Goal: Task Accomplishment & Management: Use online tool/utility

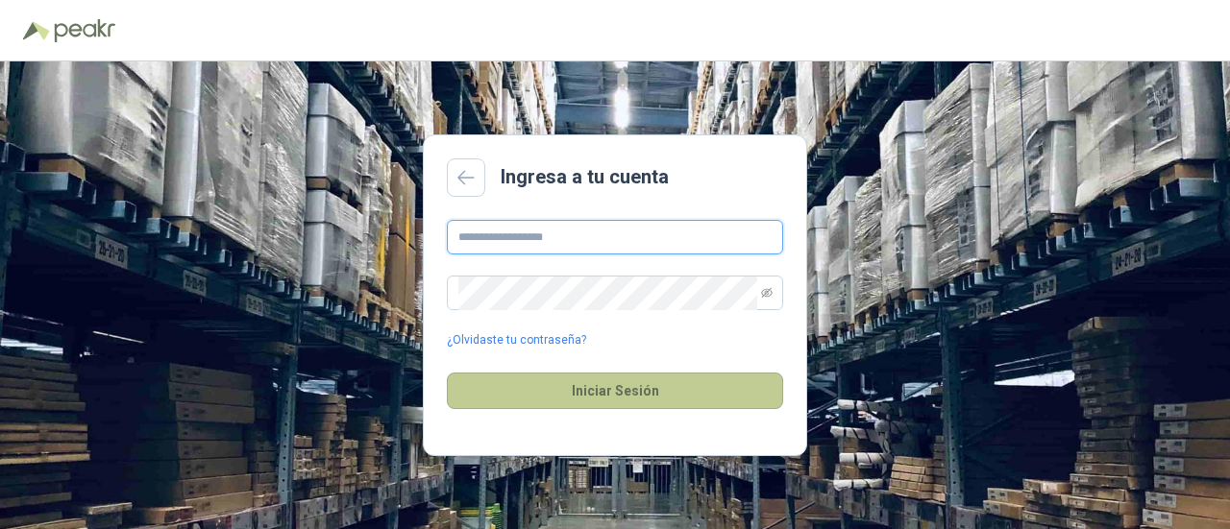
type input "**********"
click at [659, 382] on button "Iniciar Sesión" at bounding box center [615, 391] width 336 height 37
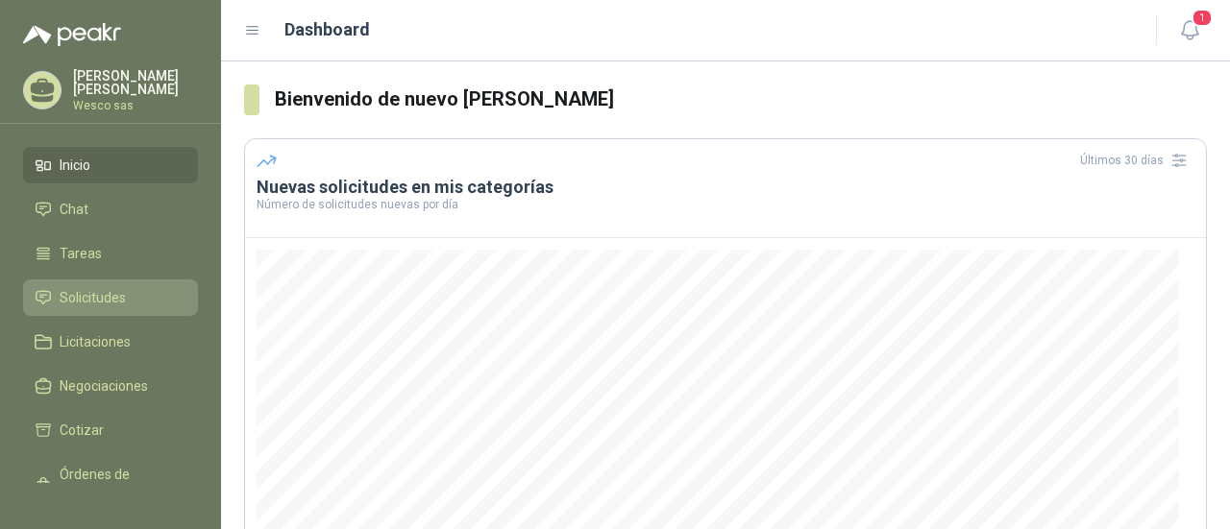
click at [85, 301] on span "Solicitudes" at bounding box center [93, 297] width 66 height 21
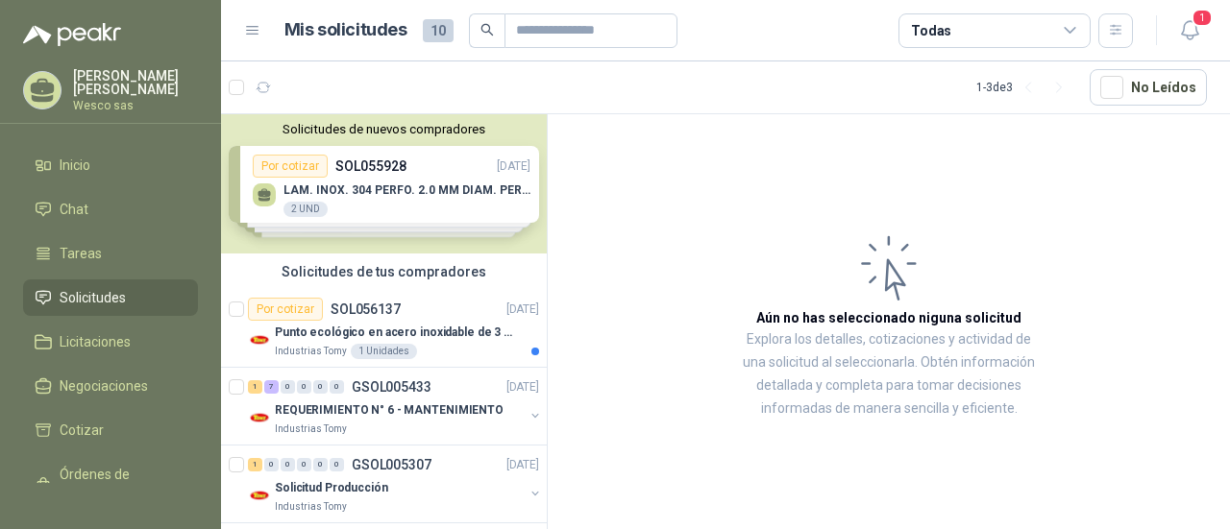
click at [406, 193] on div "Solicitudes de nuevos compradores Por cotizar SOL055928 [DATE] LAM. INOX. 304 P…" at bounding box center [384, 183] width 326 height 139
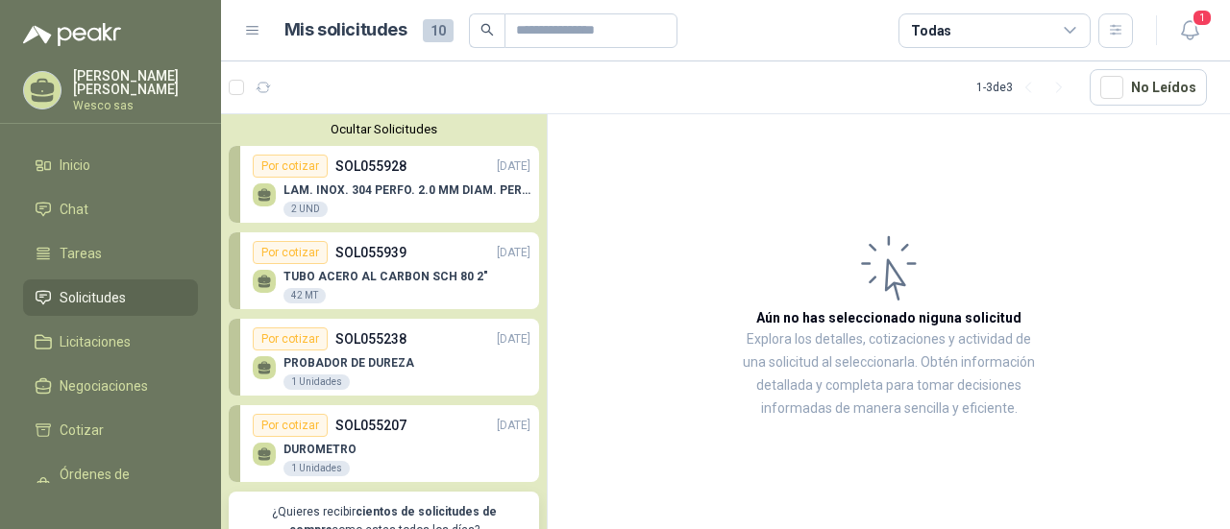
click at [420, 206] on div "LAM. INOX. 304 PERFO. 2.0 MM DIAM. PERF. CAL.16(1,5mm), LONG. 2 MTS; 1 MT DE AN…" at bounding box center [406, 200] width 247 height 35
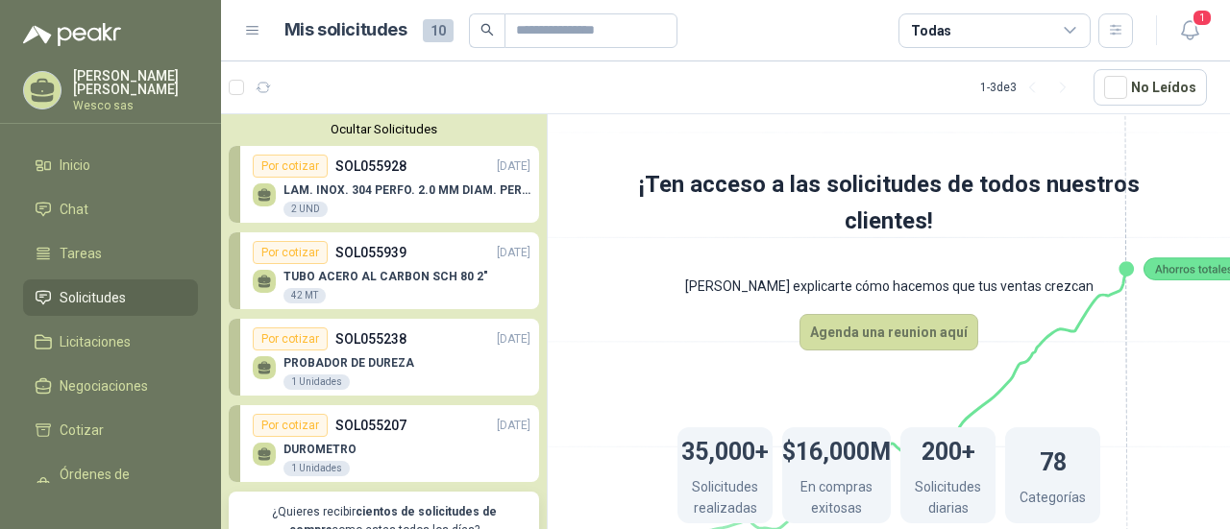
click at [420, 206] on div "LAM. INOX. 304 PERFO. 2.0 MM DIAM. PERF. CAL.16(1,5mm), LONG. 2 MTS; 1 MT DE AN…" at bounding box center [406, 200] width 247 height 35
click at [267, 187] on icon at bounding box center [264, 195] width 16 height 16
click at [282, 167] on div "Por cotizar" at bounding box center [290, 166] width 75 height 23
click at [305, 206] on div "2 UND" at bounding box center [305, 209] width 44 height 15
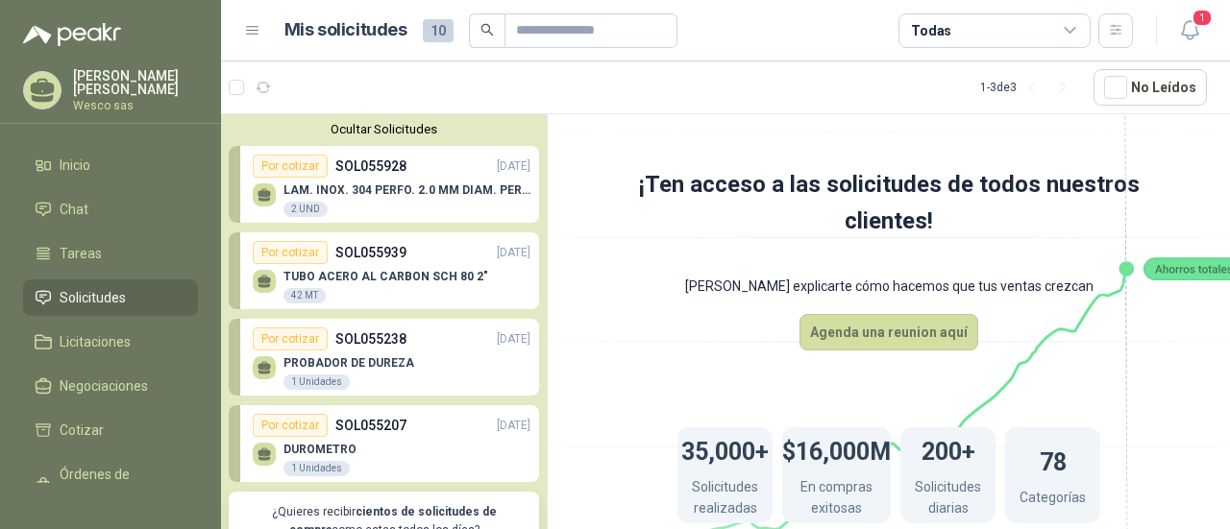
click at [305, 206] on div "2 UND" at bounding box center [305, 209] width 44 height 15
click at [108, 331] on span "Licitaciones" at bounding box center [95, 341] width 71 height 21
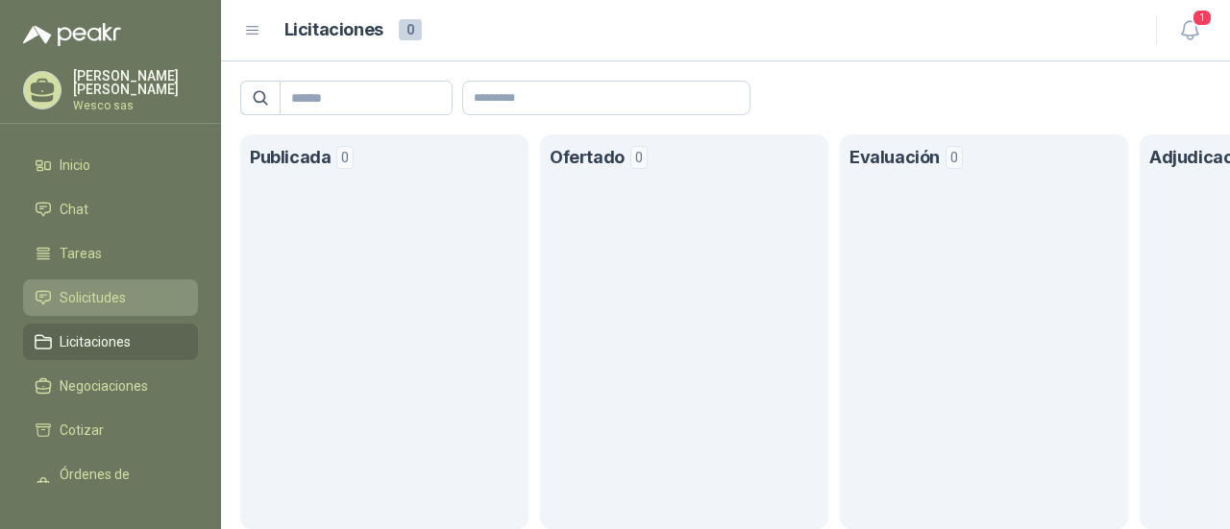
click at [113, 289] on span "Solicitudes" at bounding box center [93, 297] width 66 height 21
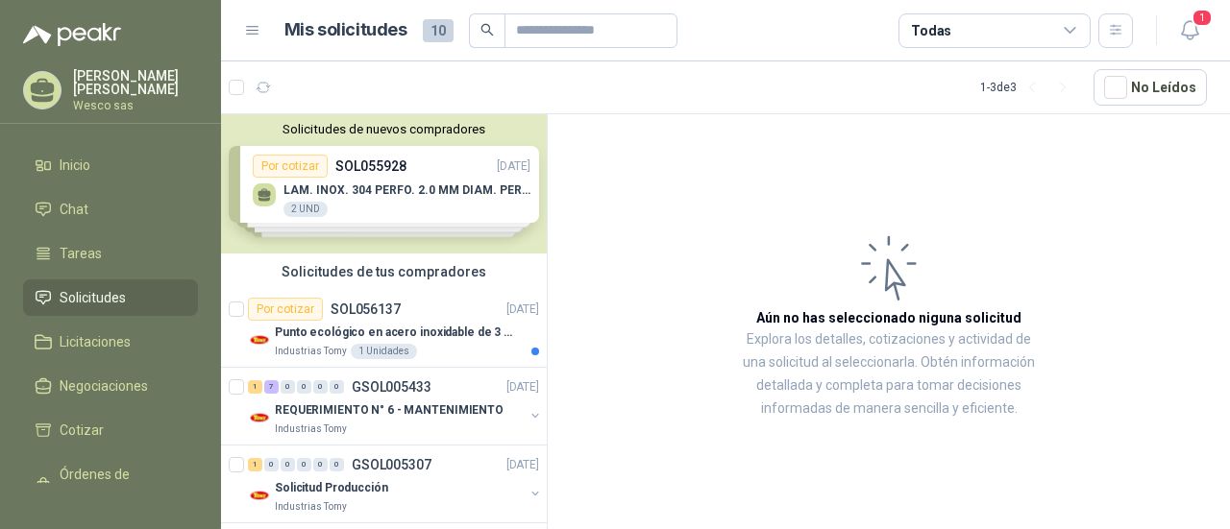
scroll to position [13, 0]
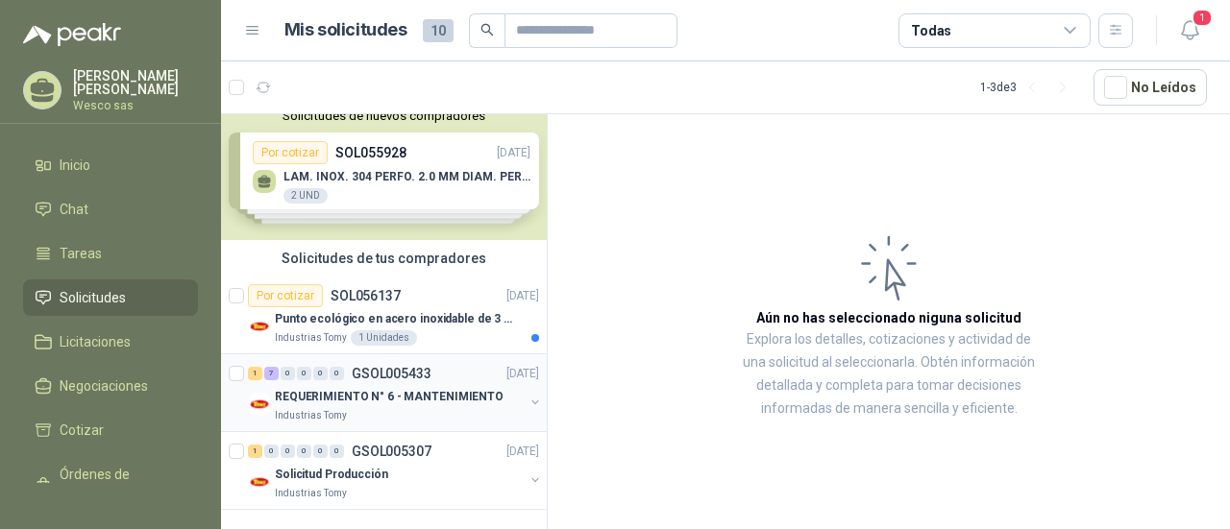
click at [400, 398] on p "REQUERIMIENTO N° 6 - MANTENIMIENTO" at bounding box center [389, 397] width 229 height 18
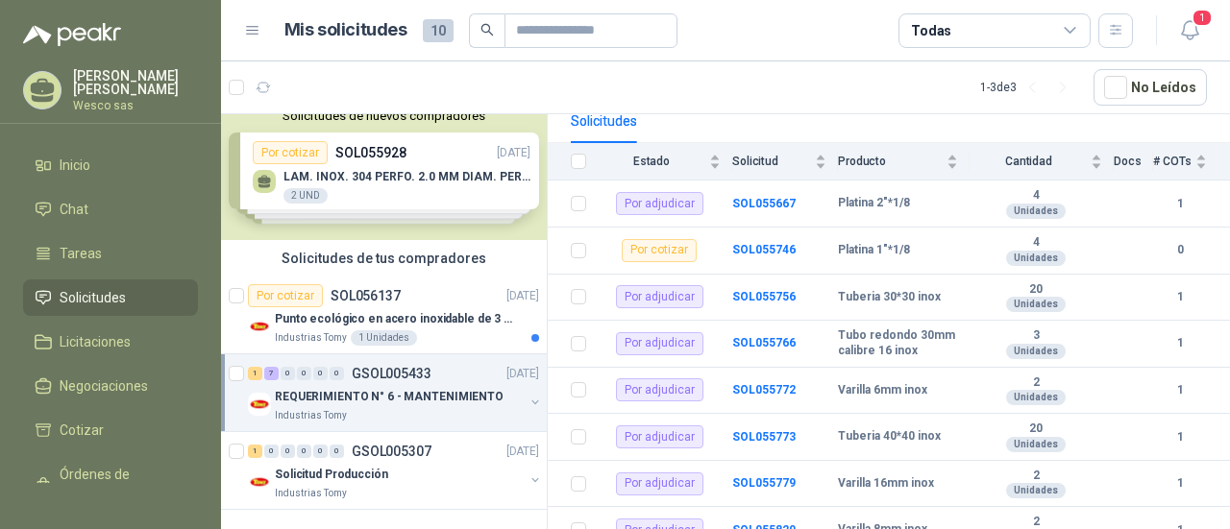
scroll to position [233, 0]
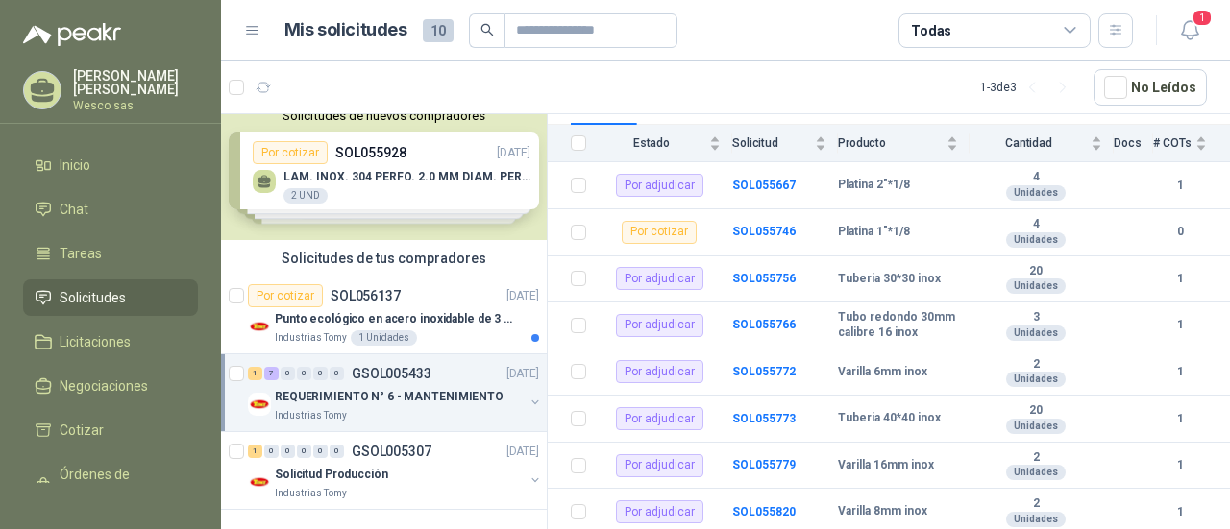
click at [308, 160] on div "Solicitudes de nuevos compradores Por cotizar SOL055928 [DATE] LAM. INOX. 304 P…" at bounding box center [384, 170] width 326 height 139
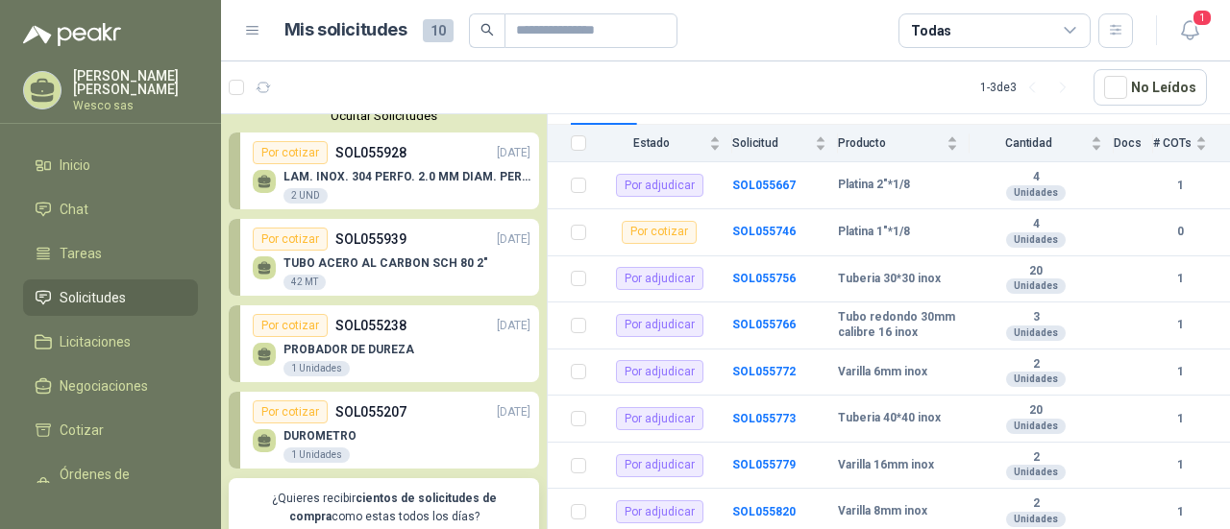
click at [308, 160] on div "Por cotizar" at bounding box center [290, 152] width 75 height 23
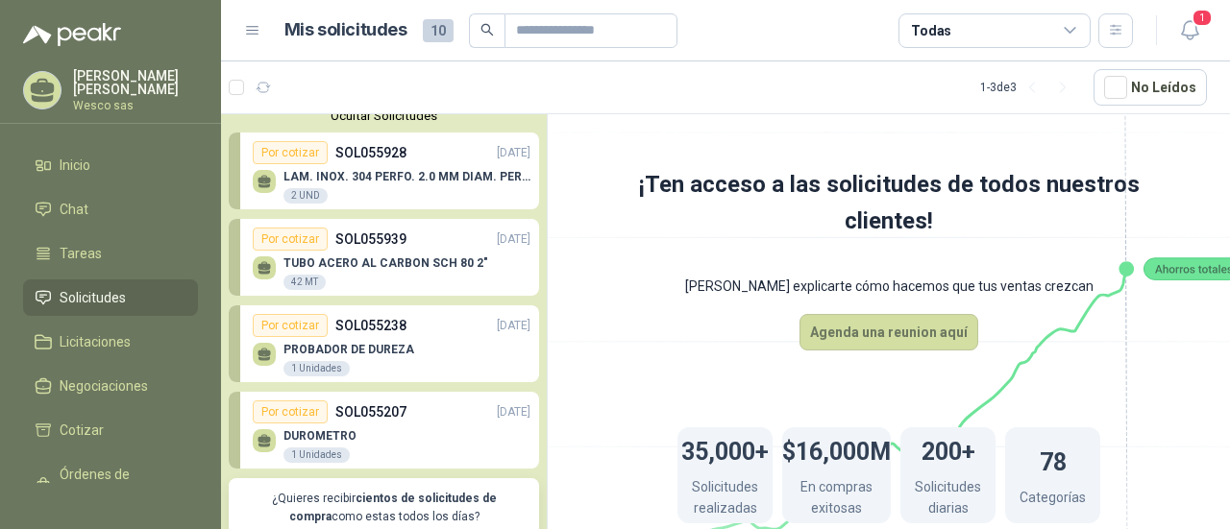
click at [308, 185] on div "LAM. INOX. 304 PERFO. 2.0 MM DIAM. PERF. CAL.16(1,5mm), LONG. 2 MTS; 1 MT DE AN…" at bounding box center [406, 187] width 247 height 35
click at [342, 251] on div "TUBO ACERO AL CARBON SCH 80 2" 42 MT" at bounding box center [392, 271] width 278 height 40
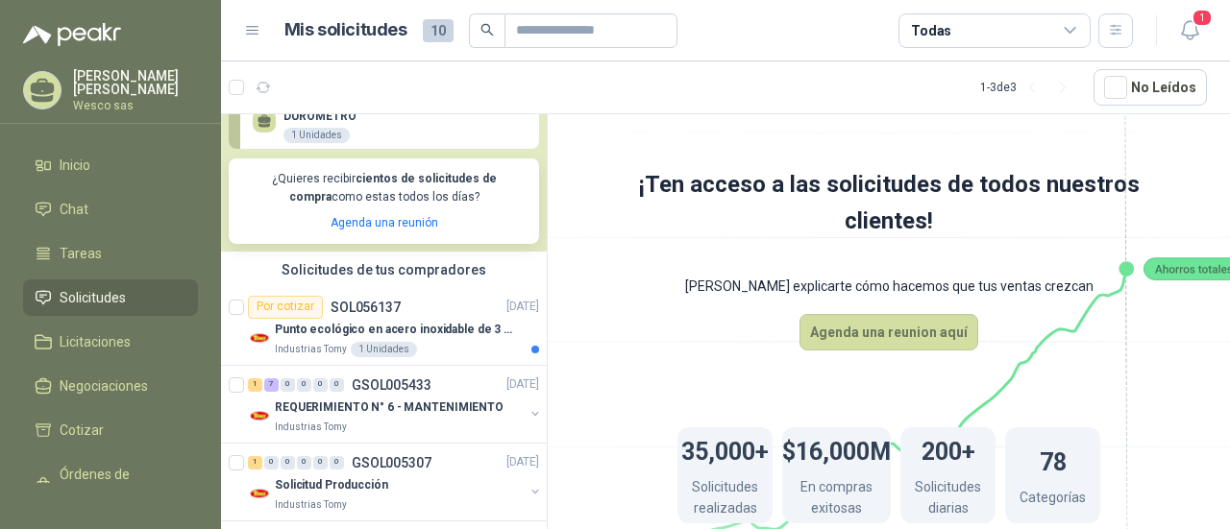
scroll to position [345, 0]
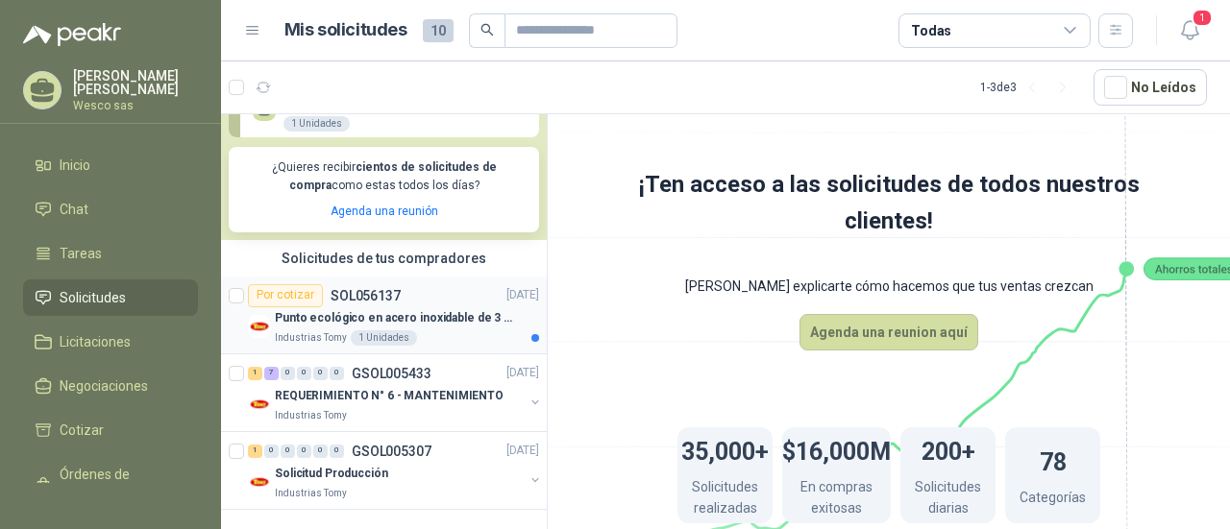
click at [303, 309] on p "Punto ecológico en acero inoxidable de 3 puestos, con capacidad para 121L cada …" at bounding box center [394, 318] width 239 height 18
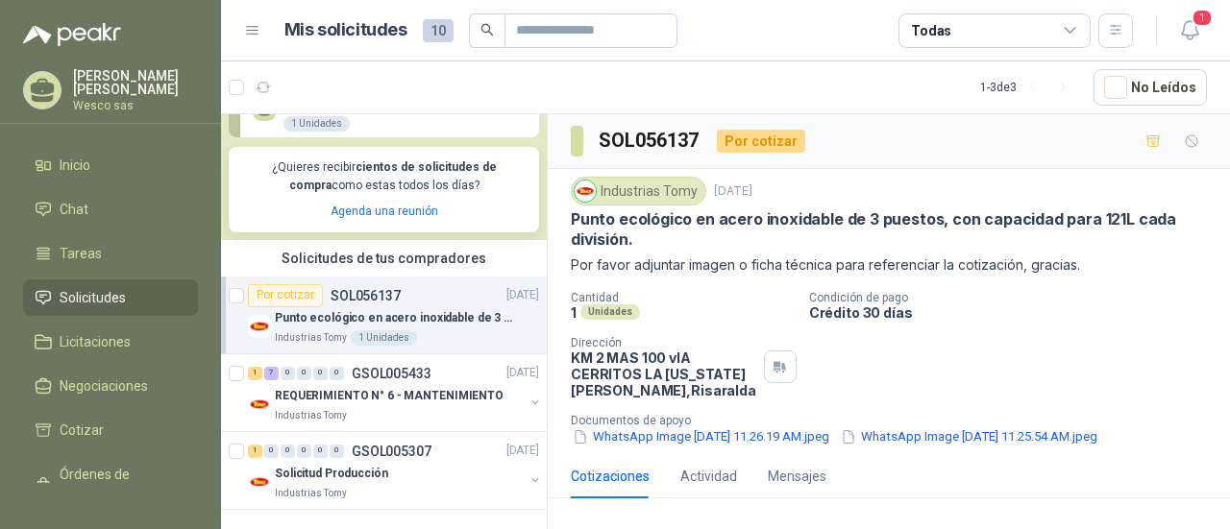
click at [323, 328] on div "Punto ecológico en acero inoxidable de 3 puestos, con capacidad para 121L cada …" at bounding box center [407, 318] width 264 height 23
click at [323, 328] on div "Punto ecológico en acero inoxidable de 3 puestos, con capacidad para 121L cada …" at bounding box center [407, 326] width 264 height 38
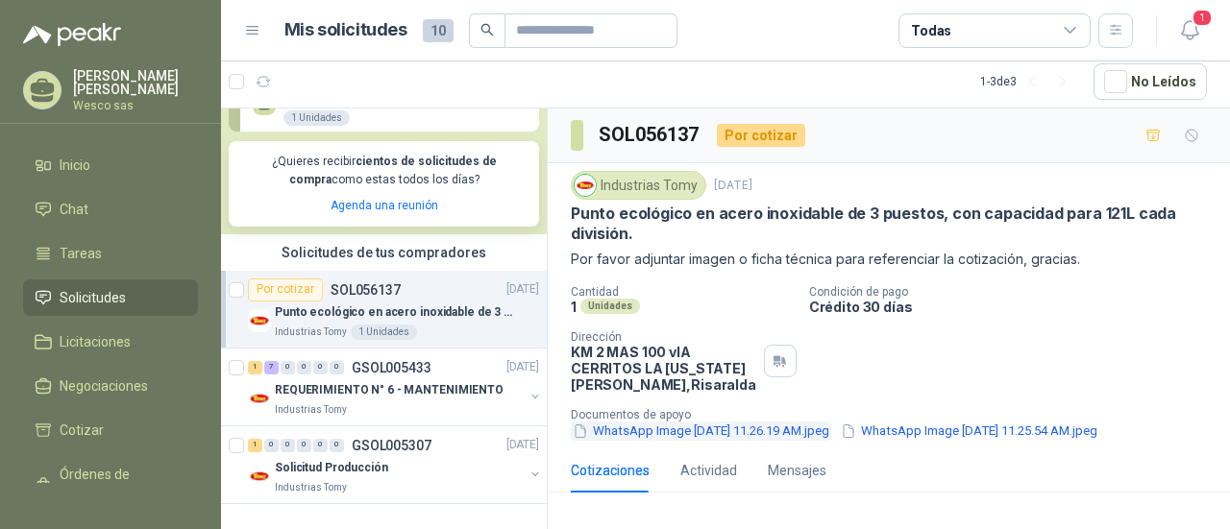
click at [805, 431] on button "WhatsApp Image [DATE] 11.26.19 AM.jpeg" at bounding box center [701, 432] width 260 height 20
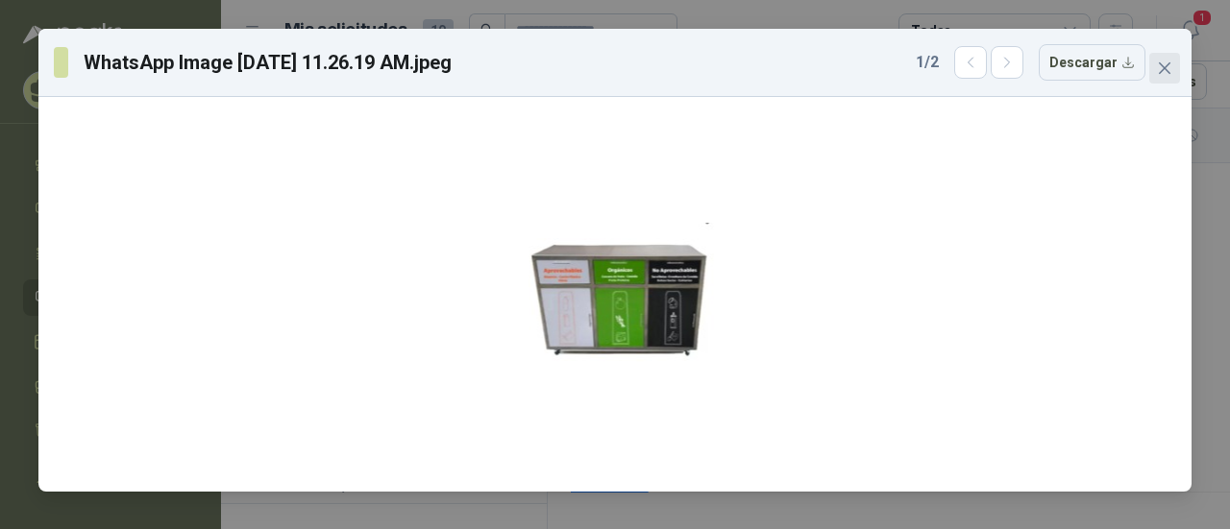
click at [1155, 75] on span "Close" at bounding box center [1164, 68] width 31 height 15
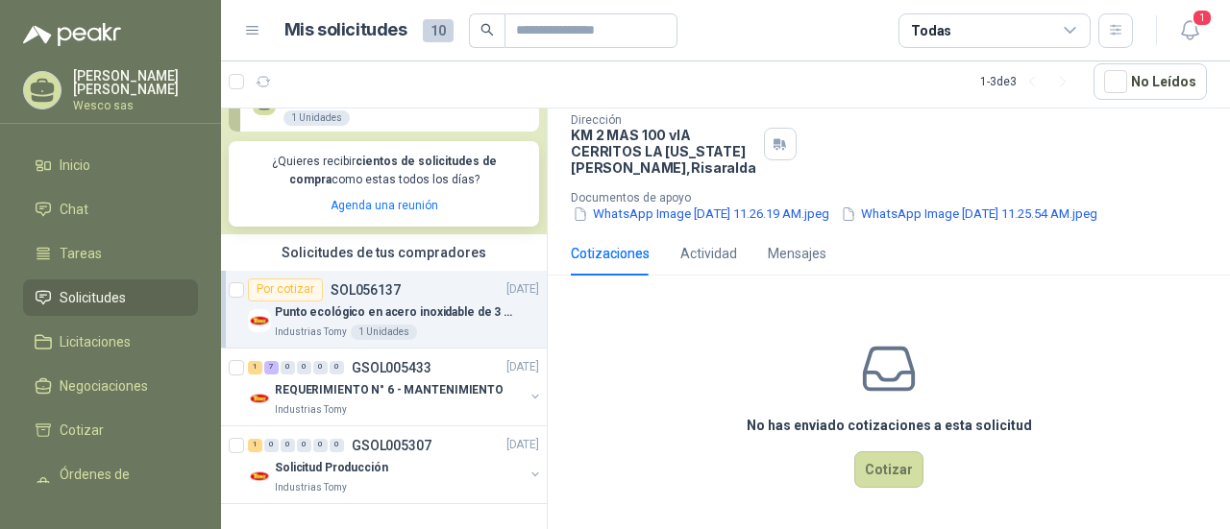
scroll to position [222, 0]
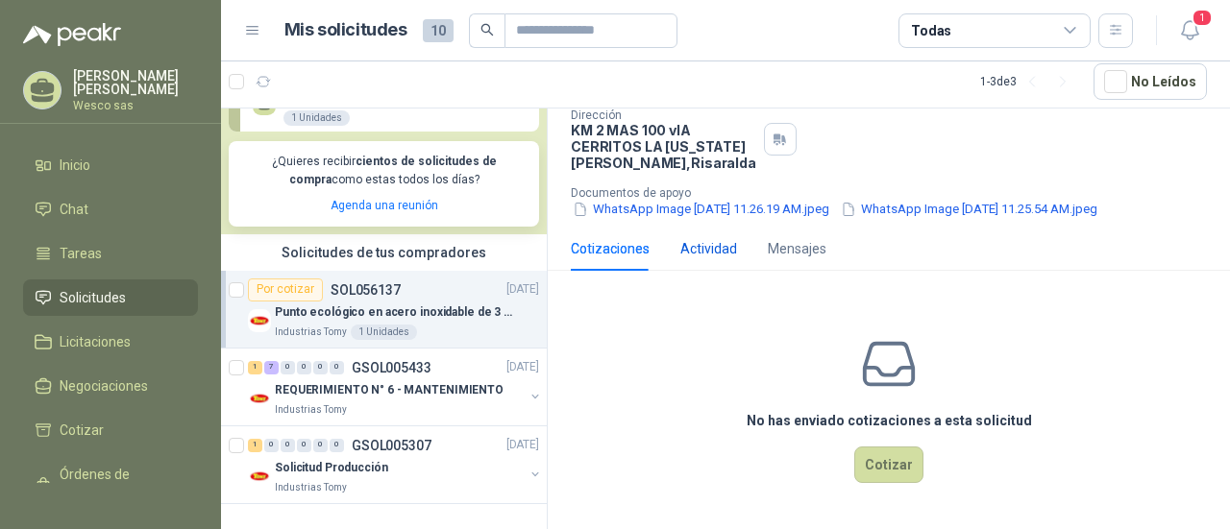
click at [710, 239] on div "Actividad" at bounding box center [708, 248] width 57 height 21
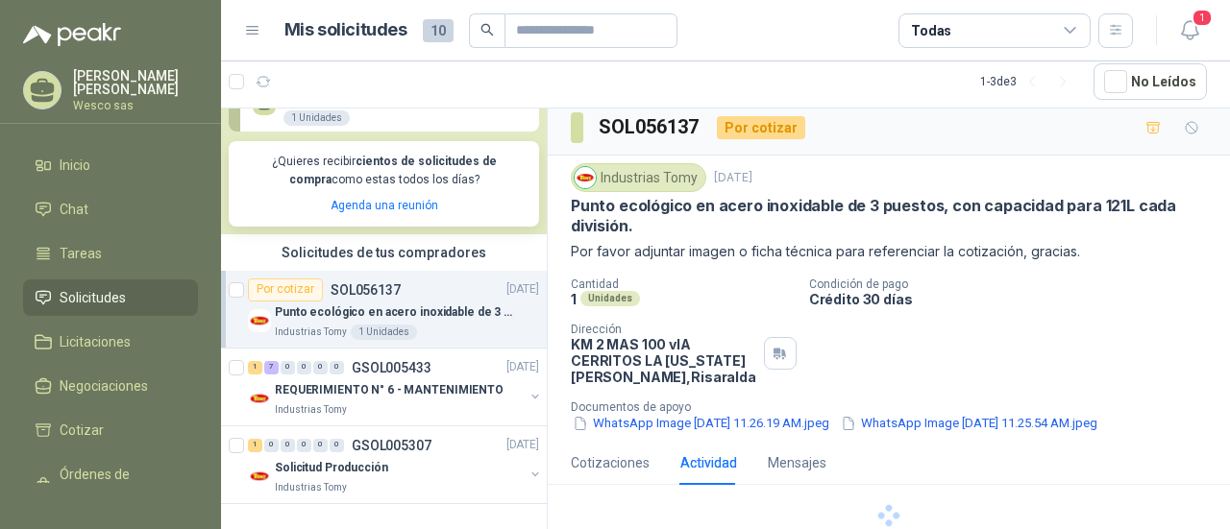
scroll to position [154, 0]
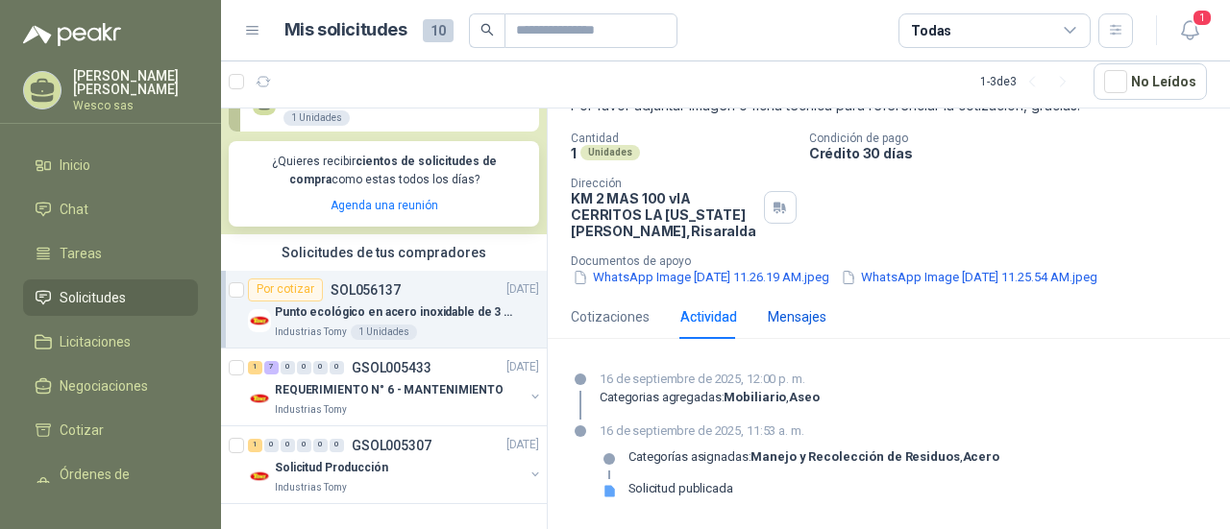
click at [792, 326] on div "Mensajes" at bounding box center [796, 316] width 59 height 21
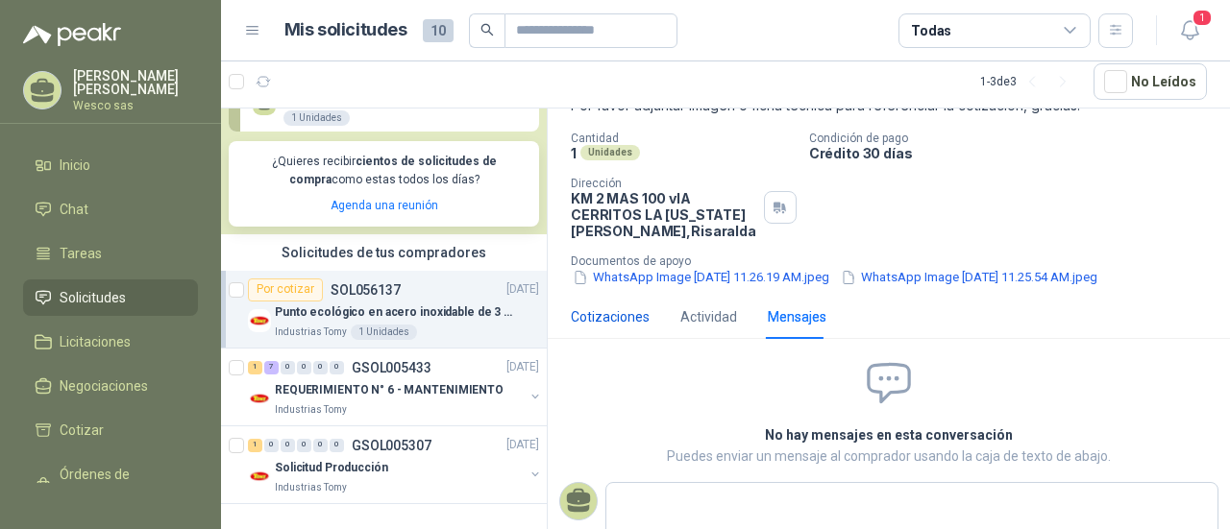
click at [613, 316] on div "Cotizaciones" at bounding box center [610, 316] width 79 height 21
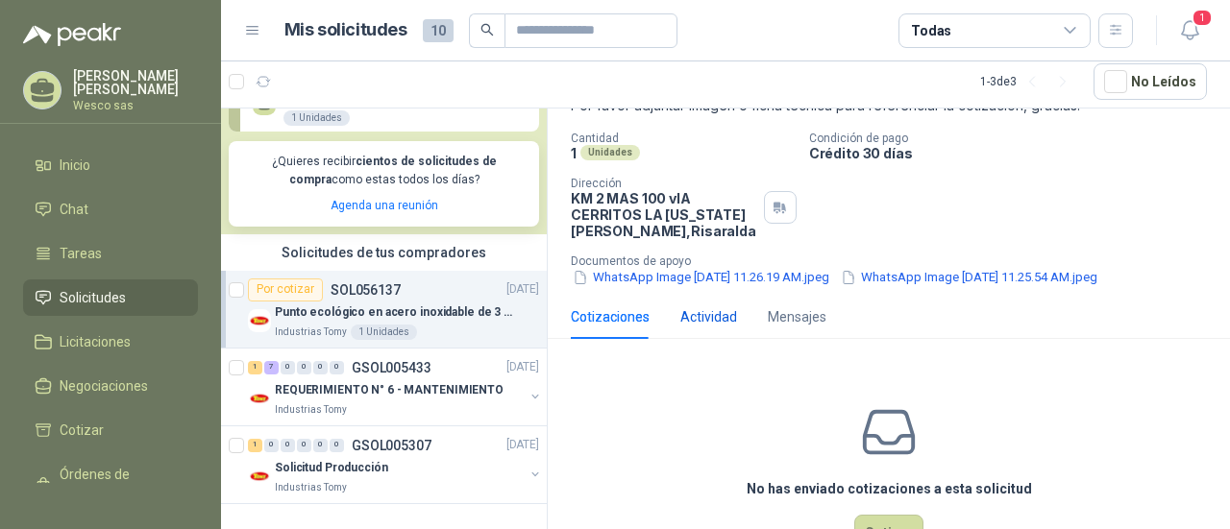
click at [688, 308] on div "Actividad" at bounding box center [708, 316] width 57 height 21
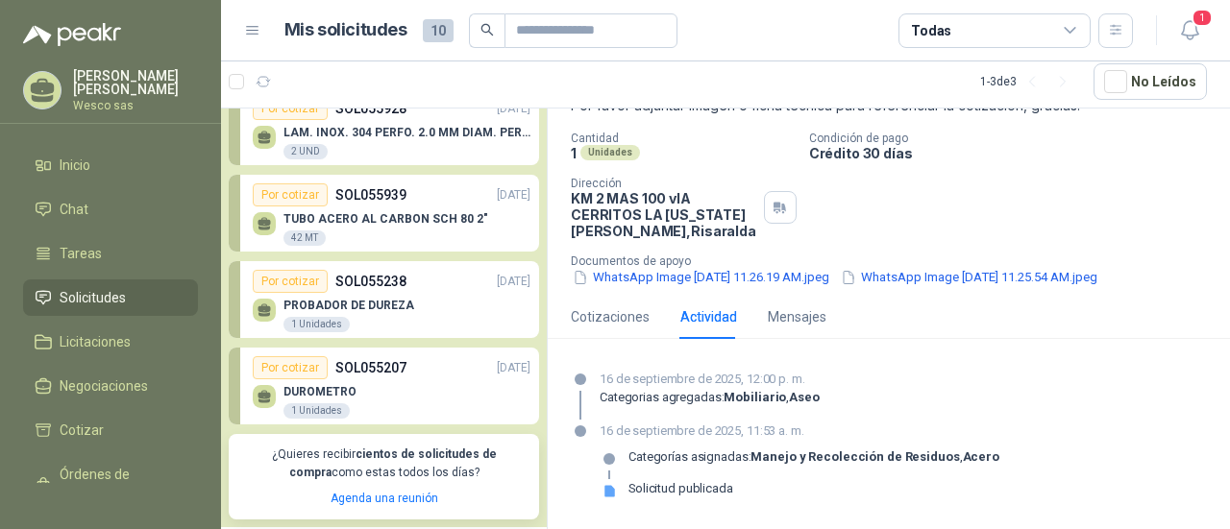
scroll to position [0, 0]
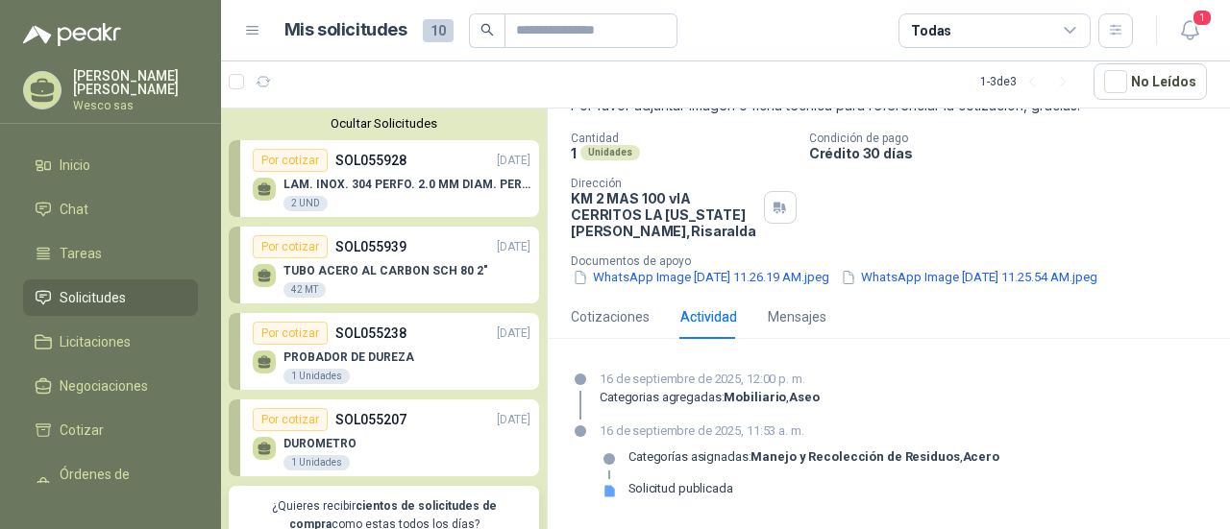
click at [365, 155] on p "SOL055928" at bounding box center [370, 160] width 71 height 21
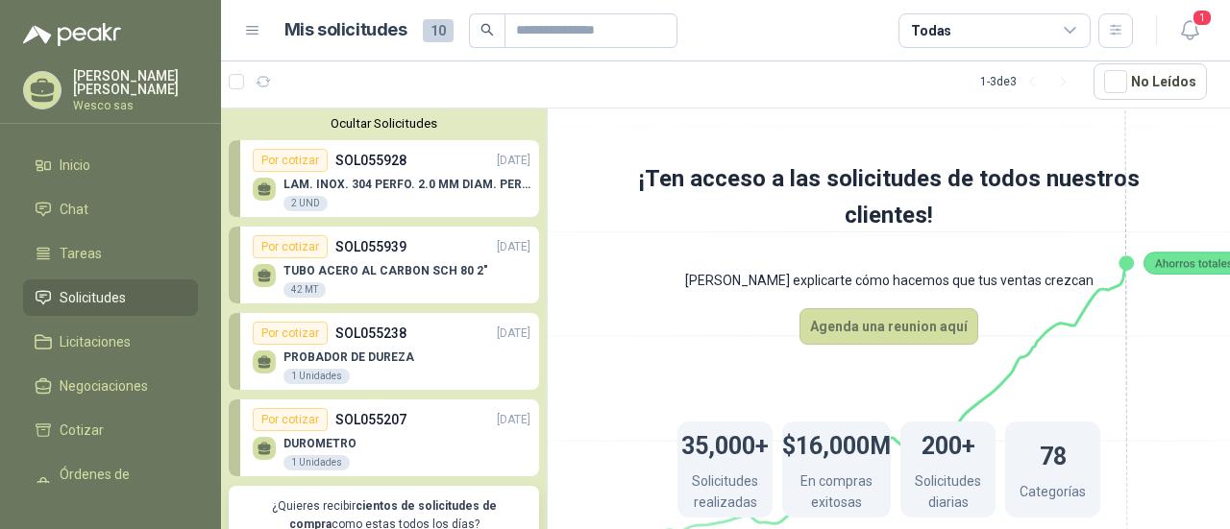
click at [365, 155] on p "SOL055928" at bounding box center [370, 160] width 71 height 21
click at [1170, 362] on div "35,000+ Solicitudes realizadas $16,000M En compras exitosas 200+ Solicitudes di…" at bounding box center [888, 470] width 576 height 250
click at [110, 342] on span "Licitaciones" at bounding box center [95, 341] width 71 height 21
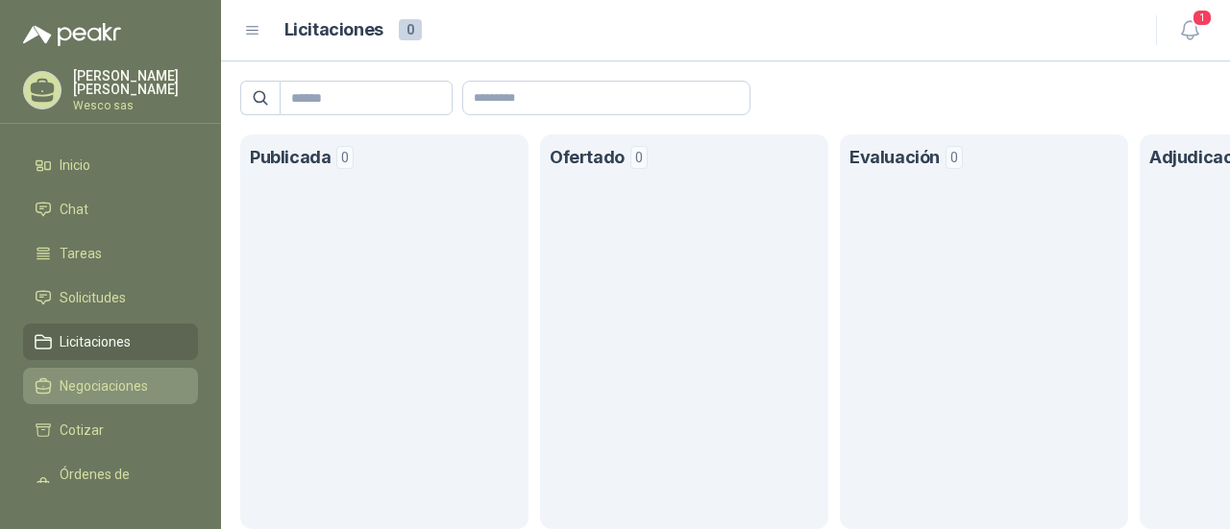
click at [131, 393] on span "Negociaciones" at bounding box center [104, 386] width 88 height 21
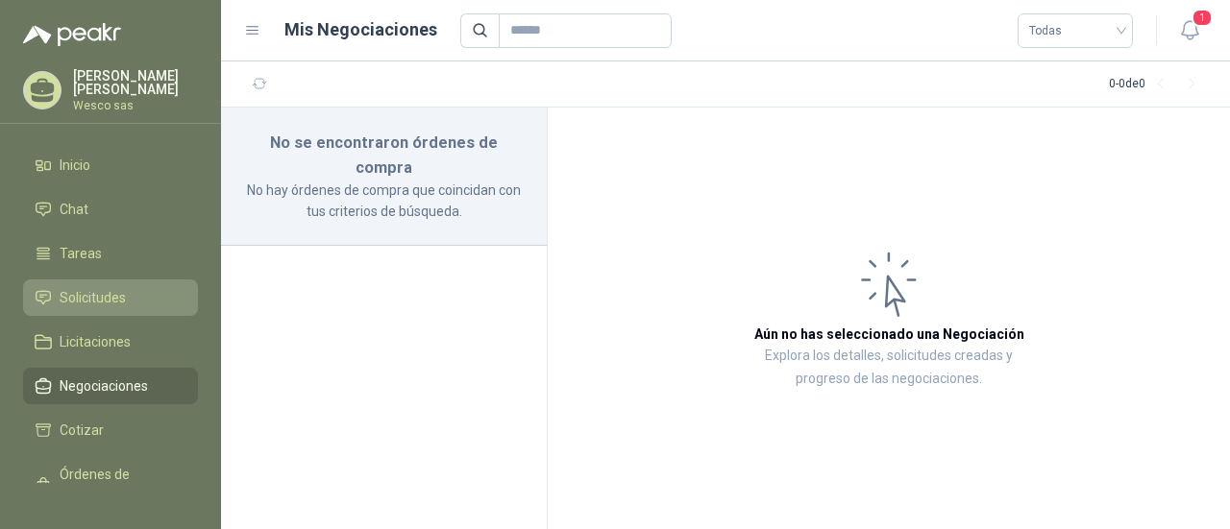
click at [98, 310] on link "Solicitudes" at bounding box center [110, 298] width 175 height 37
